Goal: Information Seeking & Learning: Learn about a topic

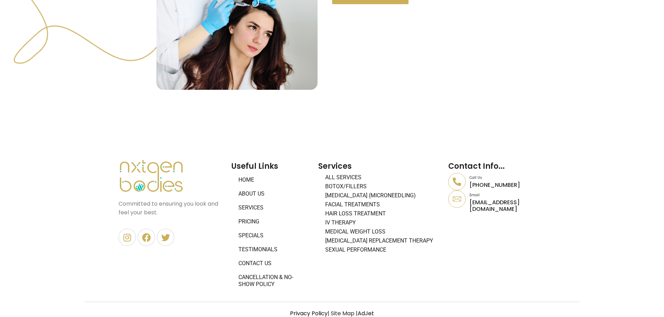
scroll to position [341, 0]
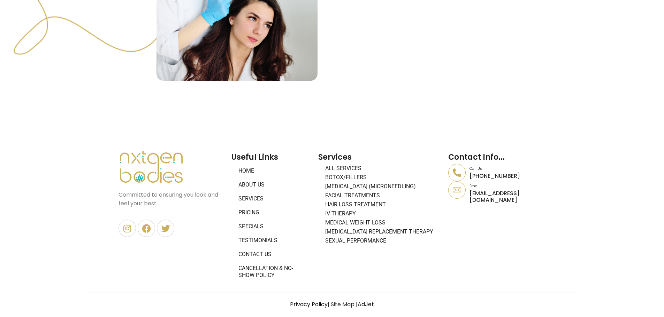
drag, startPoint x: 255, startPoint y: 213, endPoint x: 258, endPoint y: 213, distance: 3.5
click at [255, 213] on link "Pricing" at bounding box center [271, 213] width 80 height 14
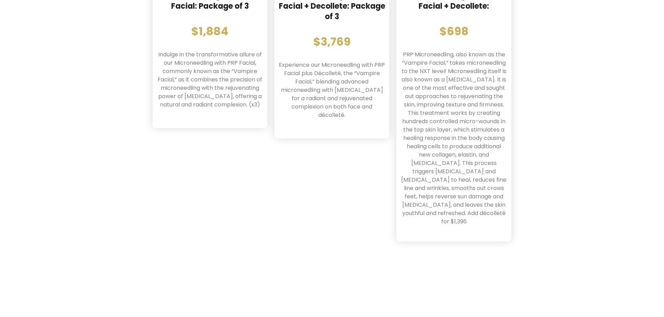
scroll to position [2204, 0]
